Goal: Task Accomplishment & Management: Manage account settings

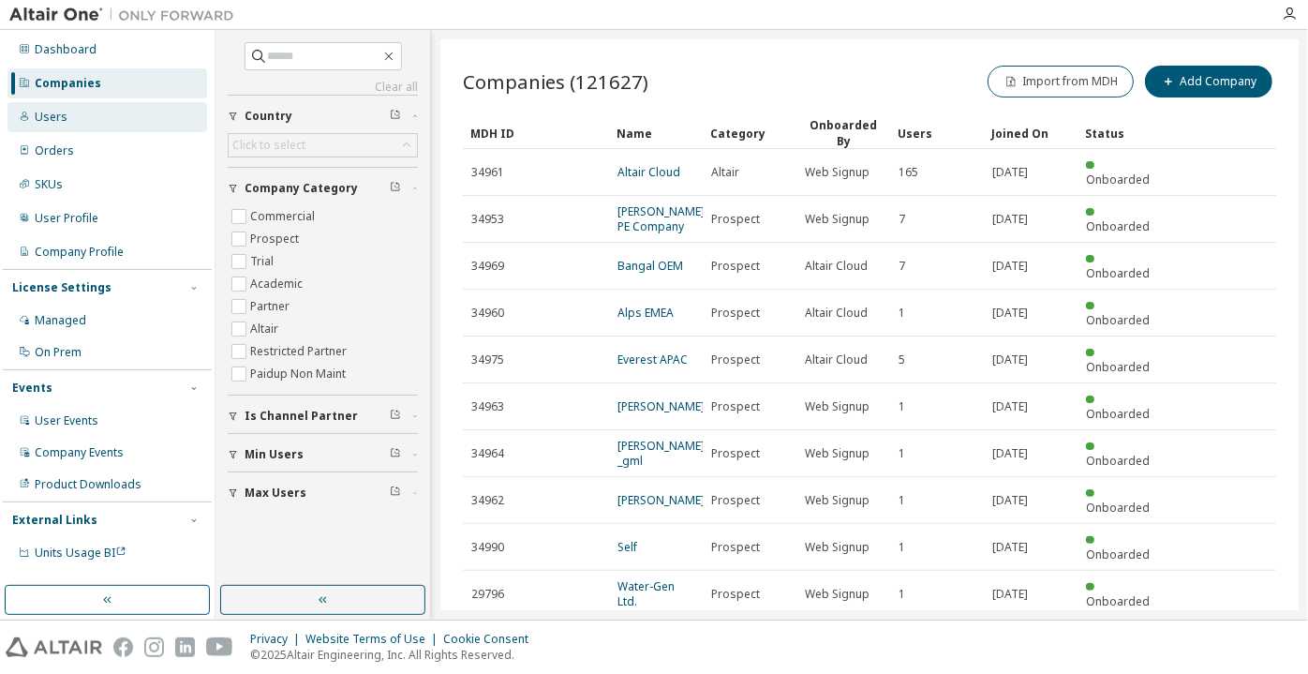
click at [141, 104] on div "Users" at bounding box center [107, 117] width 200 height 30
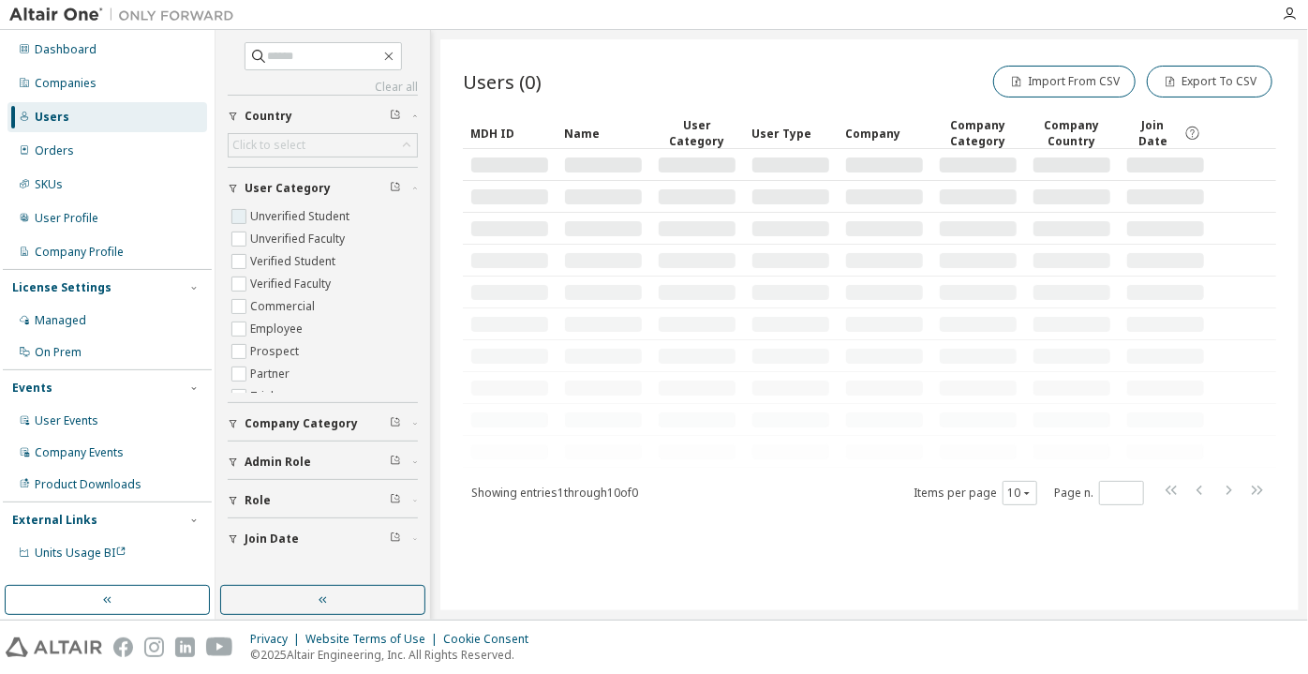
click at [294, 211] on label "Unverified Student" at bounding box center [301, 216] width 103 height 22
click at [301, 234] on label "Unverified Faculty" at bounding box center [299, 239] width 98 height 22
click at [272, 611] on button "button" at bounding box center [322, 600] width 205 height 30
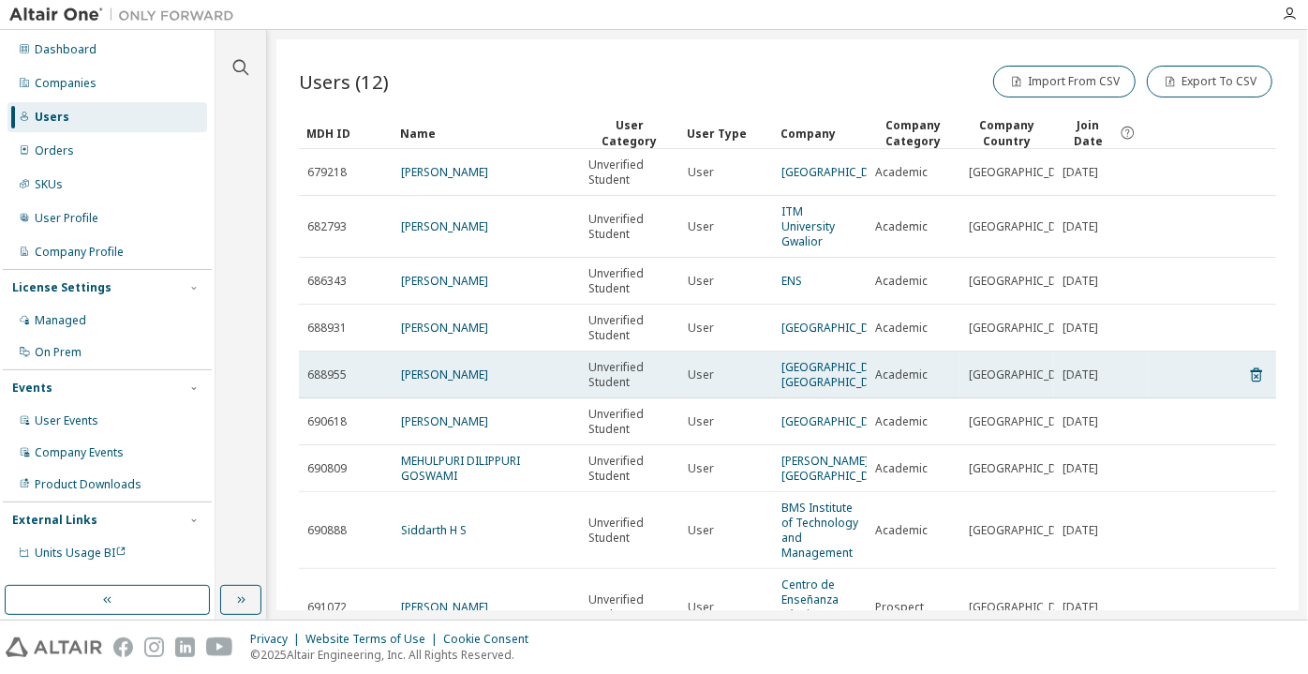
scroll to position [212, 0]
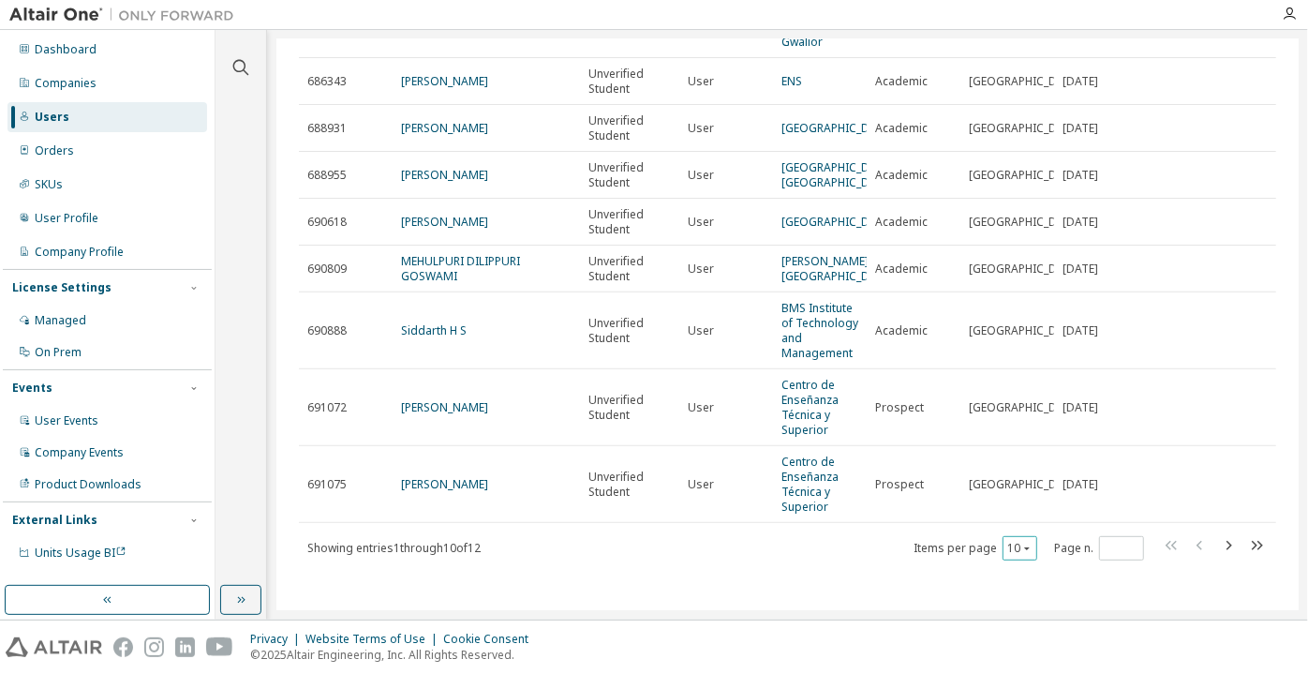
click at [1005, 557] on div "10" at bounding box center [1020, 548] width 35 height 24
click at [1007, 548] on button "10" at bounding box center [1019, 548] width 25 height 15
click at [997, 524] on div "100" at bounding box center [1012, 524] width 150 height 22
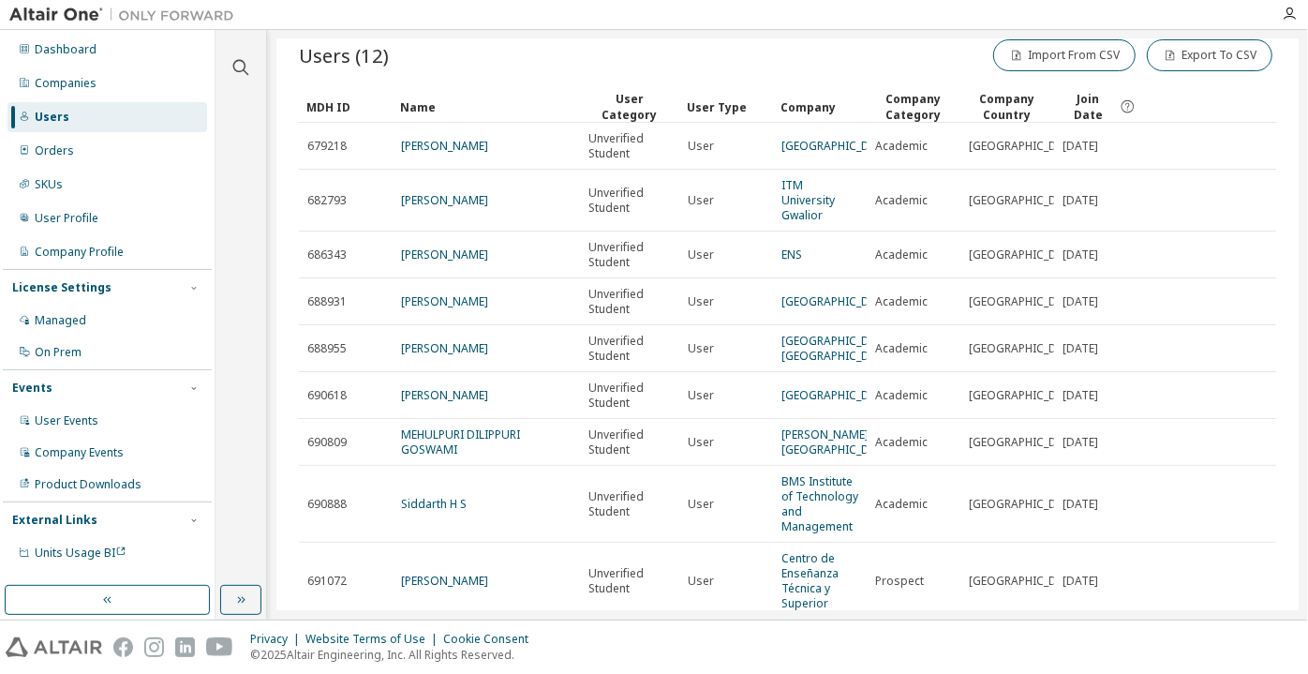
scroll to position [0, 0]
